Goal: Find specific page/section: Find specific page/section

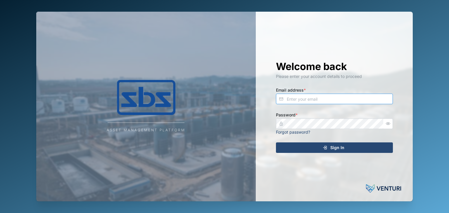
type input "operations_manager@sbs.com.pg"
click at [344, 148] on div "Sign In" at bounding box center [334, 148] width 108 height 10
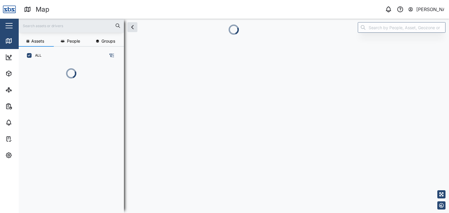
scroll to position [142, 91]
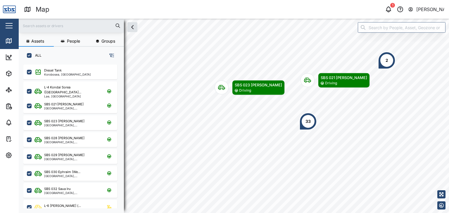
click at [31, 26] on input "text" at bounding box center [71, 25] width 98 height 9
type input "29"
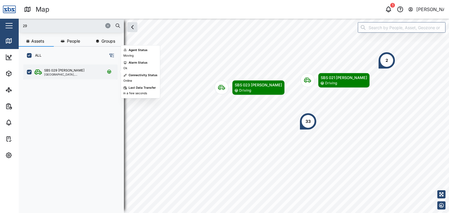
click at [71, 73] on div "[GEOGRAPHIC_DATA], [GEOGRAPHIC_DATA]" at bounding box center [72, 74] width 56 height 3
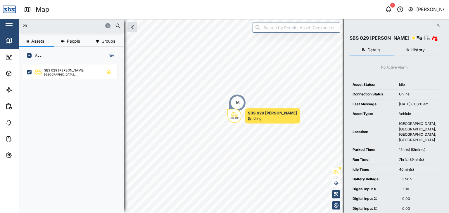
click at [9, 25] on button "button" at bounding box center [9, 26] width 10 height 10
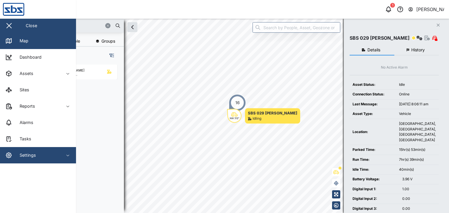
click at [36, 158] on div "Settings" at bounding box center [31, 155] width 53 height 7
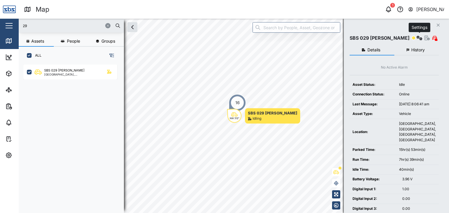
click at [418, 39] on icon "button" at bounding box center [420, 38] width 6 height 5
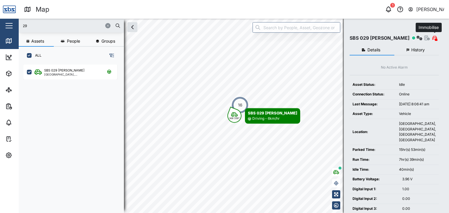
click at [434, 38] on icon "button" at bounding box center [435, 38] width 4 height 5
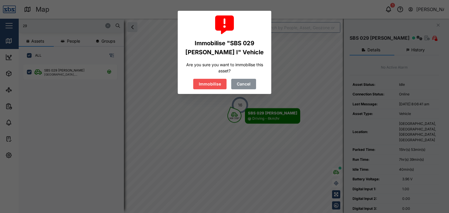
click at [249, 81] on span "Cancel" at bounding box center [244, 84] width 14 height 10
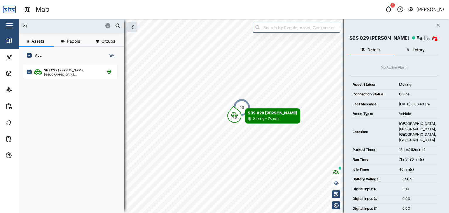
click at [113, 56] on icon "button" at bounding box center [111, 55] width 5 height 5
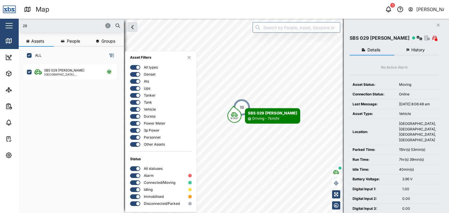
click at [113, 56] on icon "button" at bounding box center [111, 55] width 5 height 5
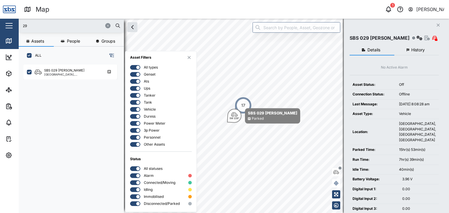
click at [189, 57] on icon "button" at bounding box center [189, 57] width 4 height 5
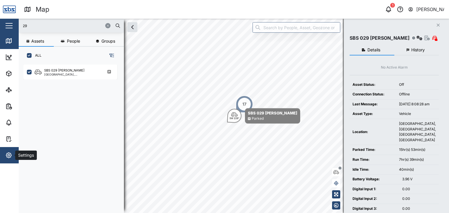
click at [8, 158] on icon "button" at bounding box center [8, 155] width 5 height 5
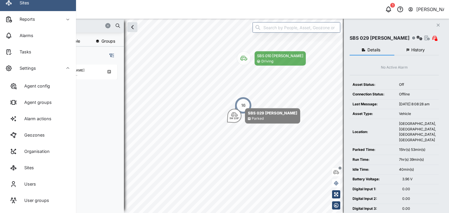
scroll to position [87, 0]
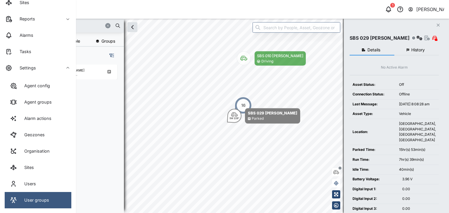
click at [32, 203] on div "User groups" at bounding box center [34, 200] width 29 height 6
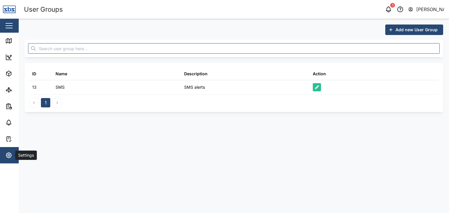
click at [9, 154] on icon "button" at bounding box center [8, 155] width 7 height 7
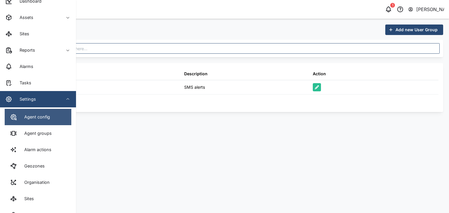
scroll to position [87, 0]
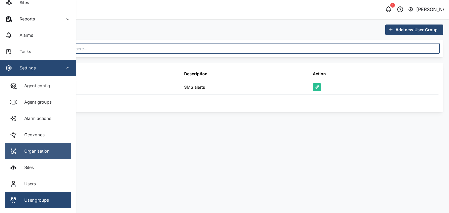
click at [41, 152] on div "Organisation" at bounding box center [35, 151] width 30 height 6
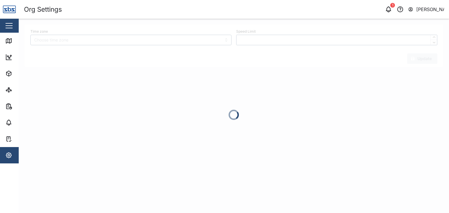
type input "Australia/Brisbane"
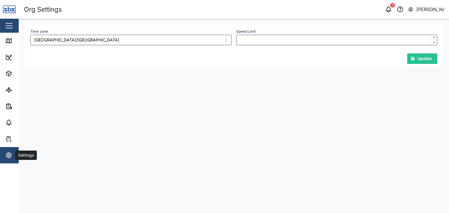
click at [11, 156] on icon "button" at bounding box center [8, 155] width 7 height 7
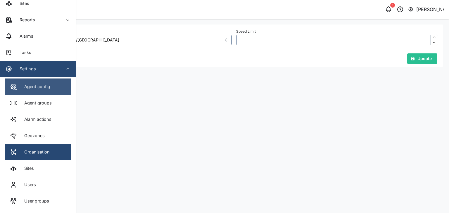
scroll to position [87, 0]
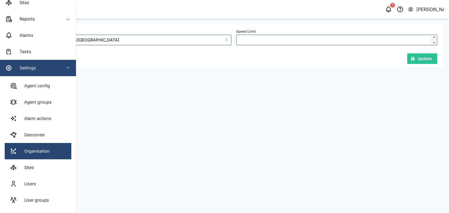
click at [68, 68] on icon "button" at bounding box center [68, 68] width 5 height 5
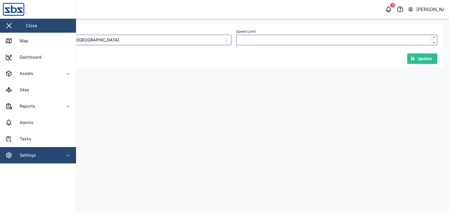
scroll to position [0, 0]
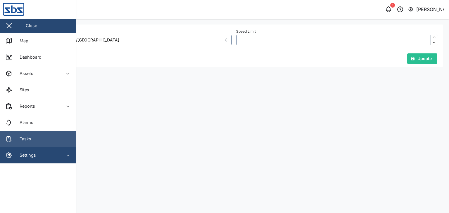
click at [32, 137] on link "Tasks" at bounding box center [38, 139] width 76 height 16
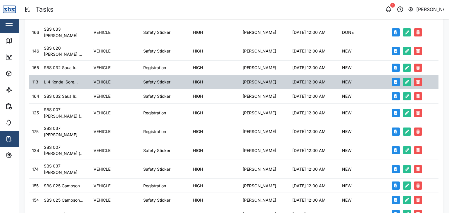
scroll to position [177, 0]
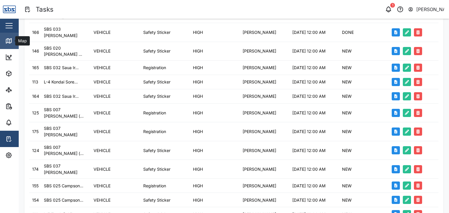
click at [9, 43] on icon at bounding box center [8, 41] width 5 height 5
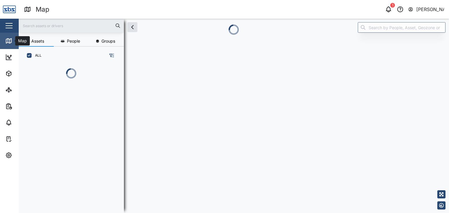
scroll to position [116, 91]
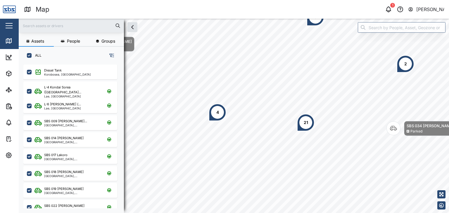
click at [52, 21] on div at bounding box center [71, 26] width 105 height 14
click at [51, 23] on input "text" at bounding box center [71, 25] width 98 height 9
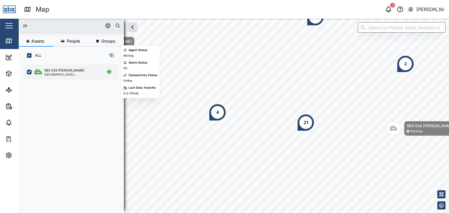
click at [74, 76] on div "SBS 029 [PERSON_NAME] I [GEOGRAPHIC_DATA], [GEOGRAPHIC_DATA]" at bounding box center [70, 72] width 94 height 15
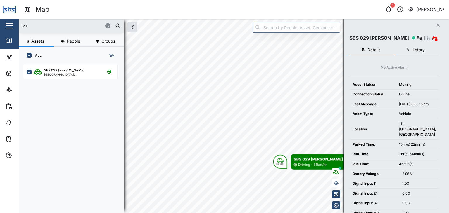
drag, startPoint x: 39, startPoint y: 24, endPoint x: 0, endPoint y: 28, distance: 38.8
click at [0, 28] on div "Map 1 Vijay Kumar Close Map Dashboard Assets ATS Camera Generator Personnel Tan…" at bounding box center [224, 106] width 449 height 213
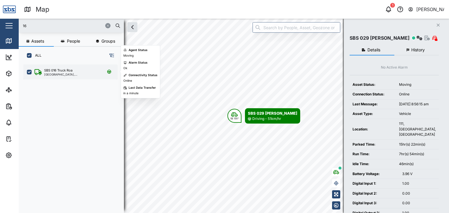
click at [68, 77] on div "SBS 016 Truck Roa [GEOGRAPHIC_DATA], [GEOGRAPHIC_DATA]" at bounding box center [70, 72] width 94 height 15
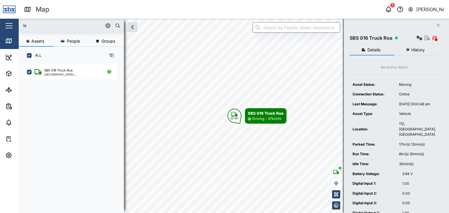
drag, startPoint x: 32, startPoint y: 24, endPoint x: 8, endPoint y: 23, distance: 23.4
click at [8, 23] on div "Map 1 Vijay Kumar Close Map Dashboard Assets ATS Camera Generator Personnel Tan…" at bounding box center [224, 106] width 449 height 213
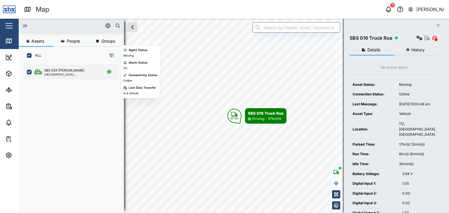
click at [56, 70] on div "SBS 029 [PERSON_NAME]" at bounding box center [64, 70] width 40 height 5
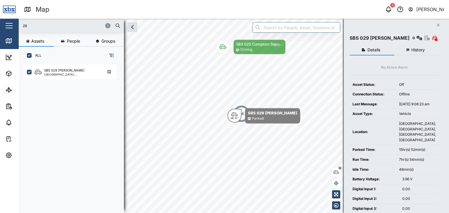
drag, startPoint x: 31, startPoint y: 25, endPoint x: 7, endPoint y: 25, distance: 23.7
click at [7, 25] on div "Map 1 Vijay Kumar Close Map Dashboard Assets ATS Camera Generator Personnel Tan…" at bounding box center [224, 106] width 449 height 213
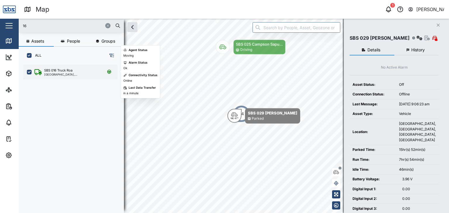
click at [64, 71] on div "SBS 016 Truck Roa" at bounding box center [58, 70] width 28 height 5
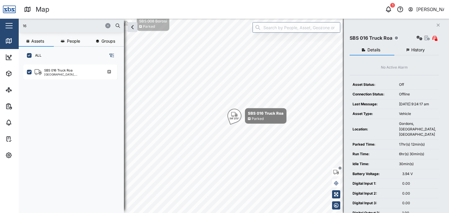
drag, startPoint x: 46, startPoint y: 30, endPoint x: 11, endPoint y: 26, distance: 35.8
click at [11, 26] on div "Map 1 Vijay Kumar Close Map Dashboard Assets ATS Camera Generator Personnel Tan…" at bounding box center [224, 106] width 449 height 213
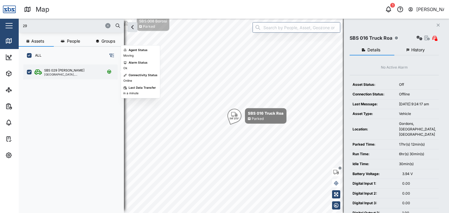
click at [74, 71] on div "SBS 029 [PERSON_NAME]" at bounding box center [72, 70] width 56 height 5
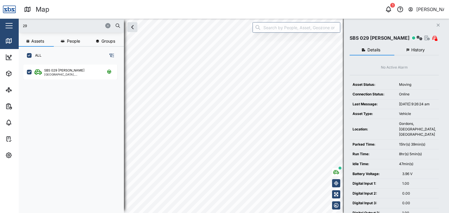
click at [357, 160] on div "29 Assets People Groups ALL SBS 029 Morlie I Port Moresby, Southern Region Clos…" at bounding box center [234, 116] width 430 height 195
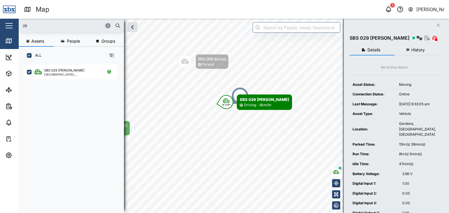
click at [242, 89] on div "2" at bounding box center [240, 96] width 18 height 18
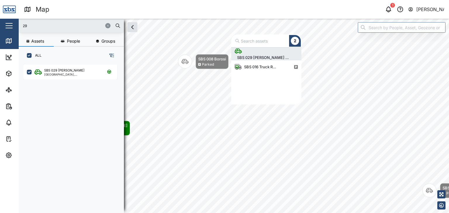
scroll to position [53, 66]
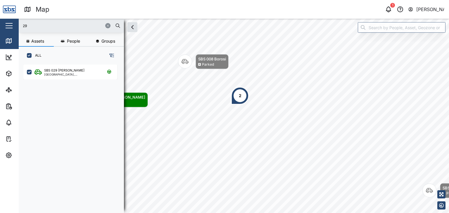
click at [241, 96] on div "2" at bounding box center [240, 96] width 18 height 18
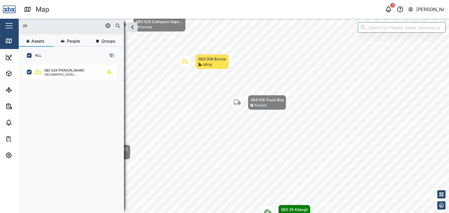
drag, startPoint x: 37, startPoint y: 31, endPoint x: 20, endPoint y: 19, distance: 20.9
click at [20, 19] on div "29" at bounding box center [71, 26] width 105 height 14
drag, startPoint x: 42, startPoint y: 30, endPoint x: 9, endPoint y: 29, distance: 32.5
click at [9, 29] on div "Map 1 Vijay Kumar Close Map Dashboard Assets ATS Camera Generator Personnel Tan…" at bounding box center [224, 106] width 449 height 213
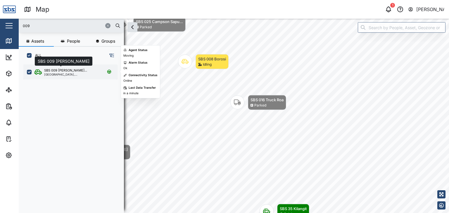
click at [56, 72] on div "SBS 009 [PERSON_NAME]..." at bounding box center [65, 70] width 43 height 5
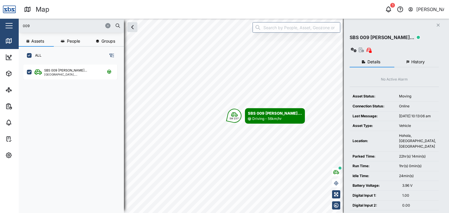
drag, startPoint x: 35, startPoint y: 28, endPoint x: 19, endPoint y: 25, distance: 16.5
click at [19, 25] on div "009" at bounding box center [71, 26] width 105 height 14
drag, startPoint x: 36, startPoint y: 24, endPoint x: 13, endPoint y: 21, distance: 23.2
click at [13, 21] on div "Map 1 Vijay Kumar Close Map Dashboard Assets ATS Camera Generator Personnel Tan…" at bounding box center [224, 106] width 449 height 213
type input "16"
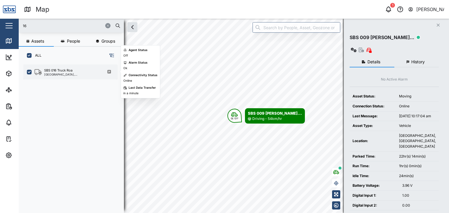
click at [68, 73] on div "[GEOGRAPHIC_DATA], [GEOGRAPHIC_DATA]" at bounding box center [72, 74] width 56 height 3
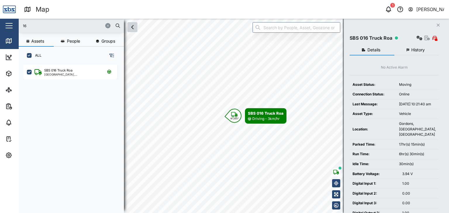
click at [133, 28] on icon "button" at bounding box center [132, 27] width 7 height 7
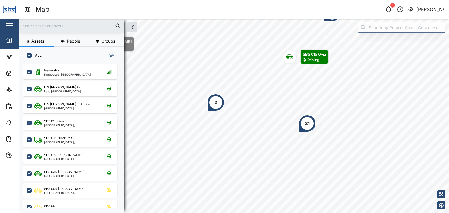
scroll to position [142, 91]
click at [34, 24] on input "text" at bounding box center [71, 25] width 98 height 9
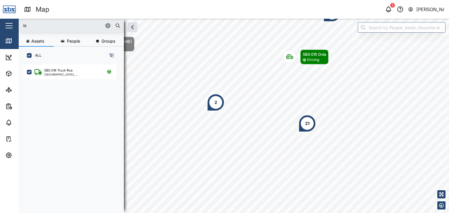
scroll to position [0, 0]
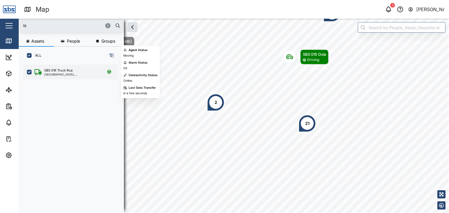
click at [65, 69] on div "SBS 016 Truck Roa" at bounding box center [58, 70] width 28 height 5
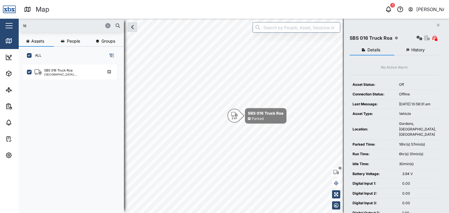
drag, startPoint x: 37, startPoint y: 25, endPoint x: 6, endPoint y: 25, distance: 30.7
click at [6, 25] on div "Map 1 [PERSON_NAME] Close Map Dashboard Assets ATS Camera Generator Personnel T…" at bounding box center [224, 106] width 449 height 213
type input "2"
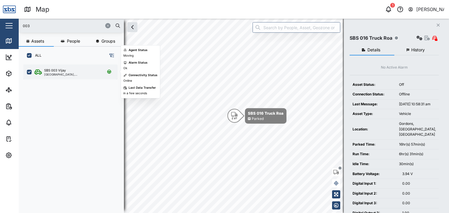
click at [69, 77] on div "SBS 003 Vijay [GEOGRAPHIC_DATA], [GEOGRAPHIC_DATA]" at bounding box center [70, 72] width 94 height 15
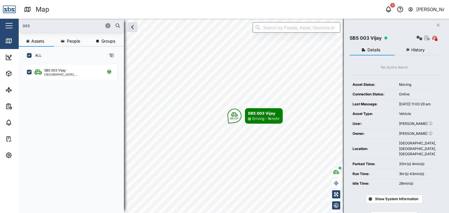
drag, startPoint x: 37, startPoint y: 24, endPoint x: 0, endPoint y: 23, distance: 37.4
click at [0, 23] on div "Map 1 [PERSON_NAME] Close Map Dashboard Assets ATS Camera Generator Personnel T…" at bounding box center [224, 106] width 449 height 213
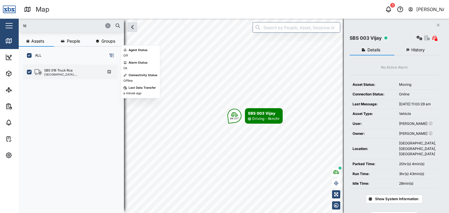
click at [48, 70] on div "SBS 016 Truck Roa" at bounding box center [58, 70] width 28 height 5
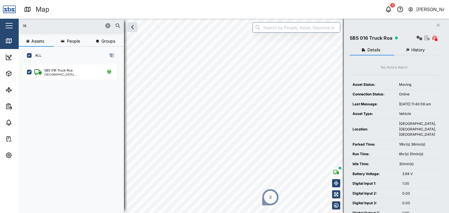
drag, startPoint x: 26, startPoint y: 24, endPoint x: 10, endPoint y: 25, distance: 15.5
click at [10, 25] on div "Map 1 [PERSON_NAME] Close Map Dashboard Assets ATS Camera Generator Personnel T…" at bounding box center [224, 106] width 449 height 213
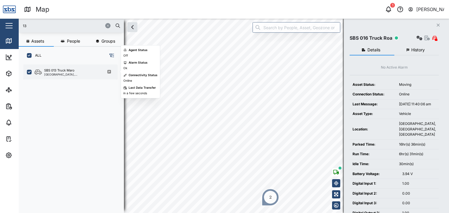
click at [58, 75] on div "[GEOGRAPHIC_DATA], [GEOGRAPHIC_DATA]" at bounding box center [72, 74] width 56 height 3
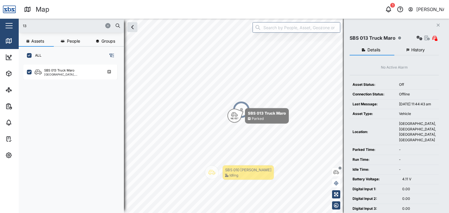
drag, startPoint x: 29, startPoint y: 27, endPoint x: 2, endPoint y: 27, distance: 27.5
click at [2, 27] on div "Map 1 [PERSON_NAME] Close Map Dashboard Assets ATS Camera Generator Personnel T…" at bounding box center [224, 106] width 449 height 213
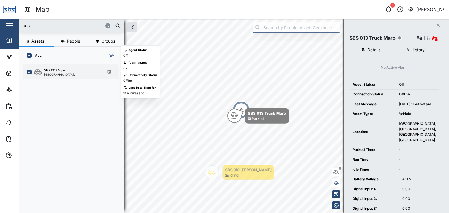
click at [57, 72] on div "SBS 003 Vijay" at bounding box center [55, 70] width 22 height 5
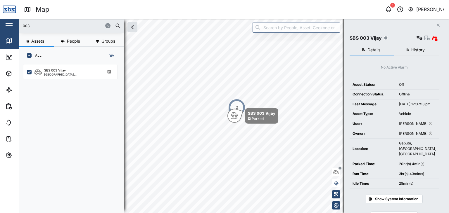
click at [240, 106] on div "2" at bounding box center [237, 108] width 18 height 18
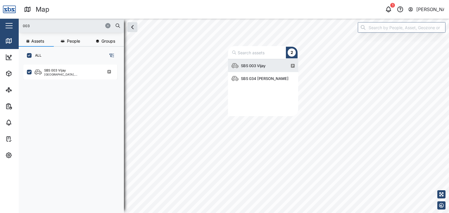
scroll to position [53, 66]
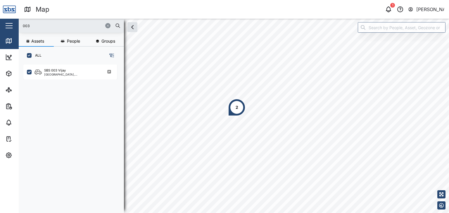
drag, startPoint x: 7, startPoint y: 22, endPoint x: 1, endPoint y: 21, distance: 5.6
click at [1, 21] on div "Map 1 [PERSON_NAME] Close Map Dashboard Assets ATS Camera Generator Personnel T…" at bounding box center [224, 106] width 449 height 213
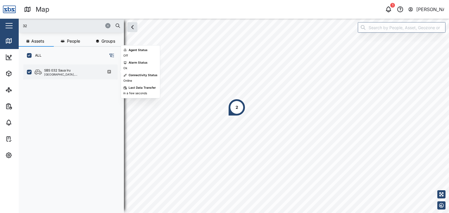
click at [70, 72] on div "SBS 032 Saua Iru" at bounding box center [57, 70] width 27 height 5
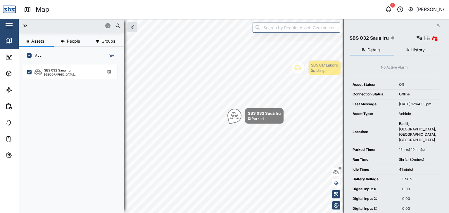
drag, startPoint x: 36, startPoint y: 27, endPoint x: 1, endPoint y: 19, distance: 36.5
click at [1, 19] on div "Map 1 [PERSON_NAME] Close Map Dashboard Assets ATS Camera Generator Personnel T…" at bounding box center [224, 106] width 449 height 213
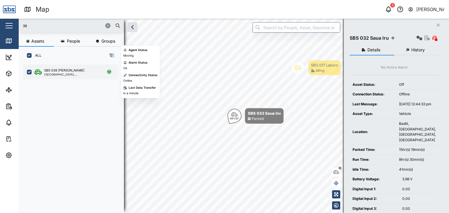
click at [68, 75] on div "[GEOGRAPHIC_DATA], [GEOGRAPHIC_DATA]" at bounding box center [72, 74] width 56 height 3
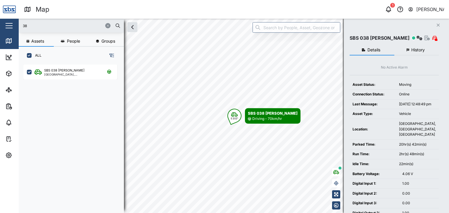
drag, startPoint x: 41, startPoint y: 23, endPoint x: 0, endPoint y: 26, distance: 41.4
click at [0, 26] on div "Map 1 [PERSON_NAME] Close Map Dashboard Assets ATS Camera Generator Personnel T…" at bounding box center [224, 106] width 449 height 213
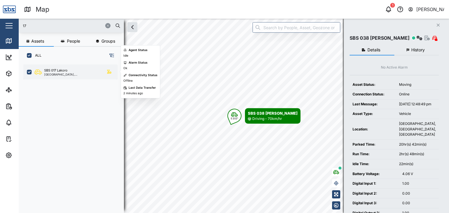
click at [74, 72] on div "SBS 017 Lakoro" at bounding box center [72, 70] width 56 height 5
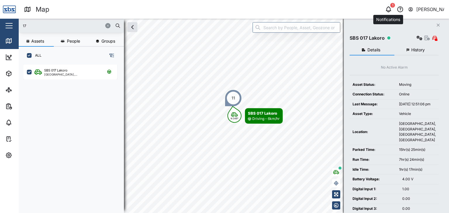
click at [393, 7] on div "1" at bounding box center [392, 5] width 5 height 5
click at [391, 8] on icon "button" at bounding box center [388, 9] width 7 height 7
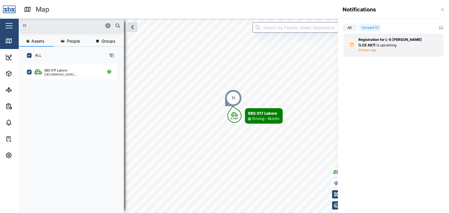
click at [398, 46] on div "Registration for L-6 [PERSON_NAME] (LCE 497) is upcoming" at bounding box center [394, 42] width 70 height 11
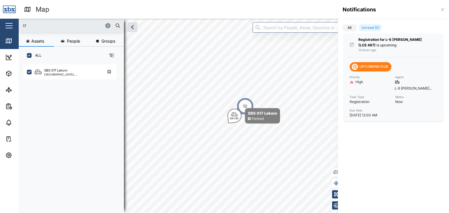
drag, startPoint x: 37, startPoint y: 24, endPoint x: 1, endPoint y: 25, distance: 36.0
click at [1, 25] on div at bounding box center [224, 106] width 449 height 213
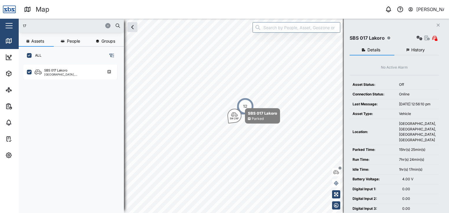
drag, startPoint x: 30, startPoint y: 27, endPoint x: 10, endPoint y: 22, distance: 20.7
click at [10, 22] on div "Map 0 [PERSON_NAME] Close Map Dashboard Assets ATS Camera Generator Personnel T…" at bounding box center [224, 106] width 449 height 213
type input "29"
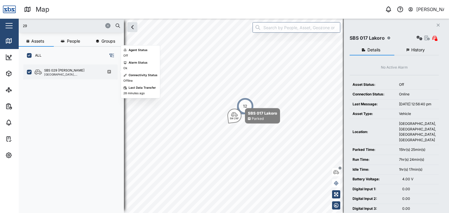
click at [77, 73] on div "[GEOGRAPHIC_DATA], [GEOGRAPHIC_DATA]" at bounding box center [72, 74] width 56 height 3
